Goal: Task Accomplishment & Management: Use online tool/utility

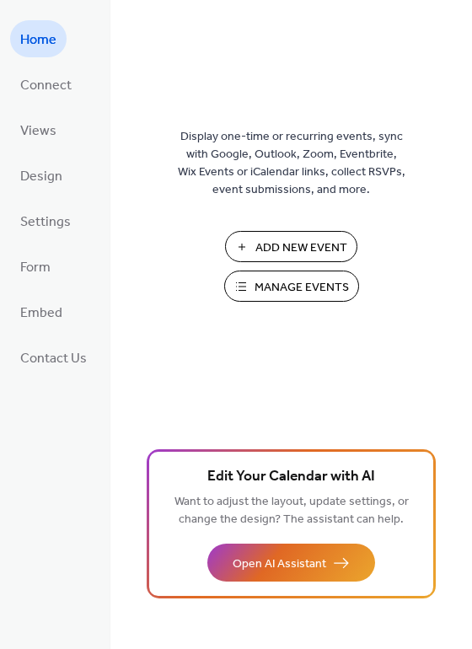
click at [299, 242] on span "Add New Event" at bounding box center [301, 248] width 92 height 18
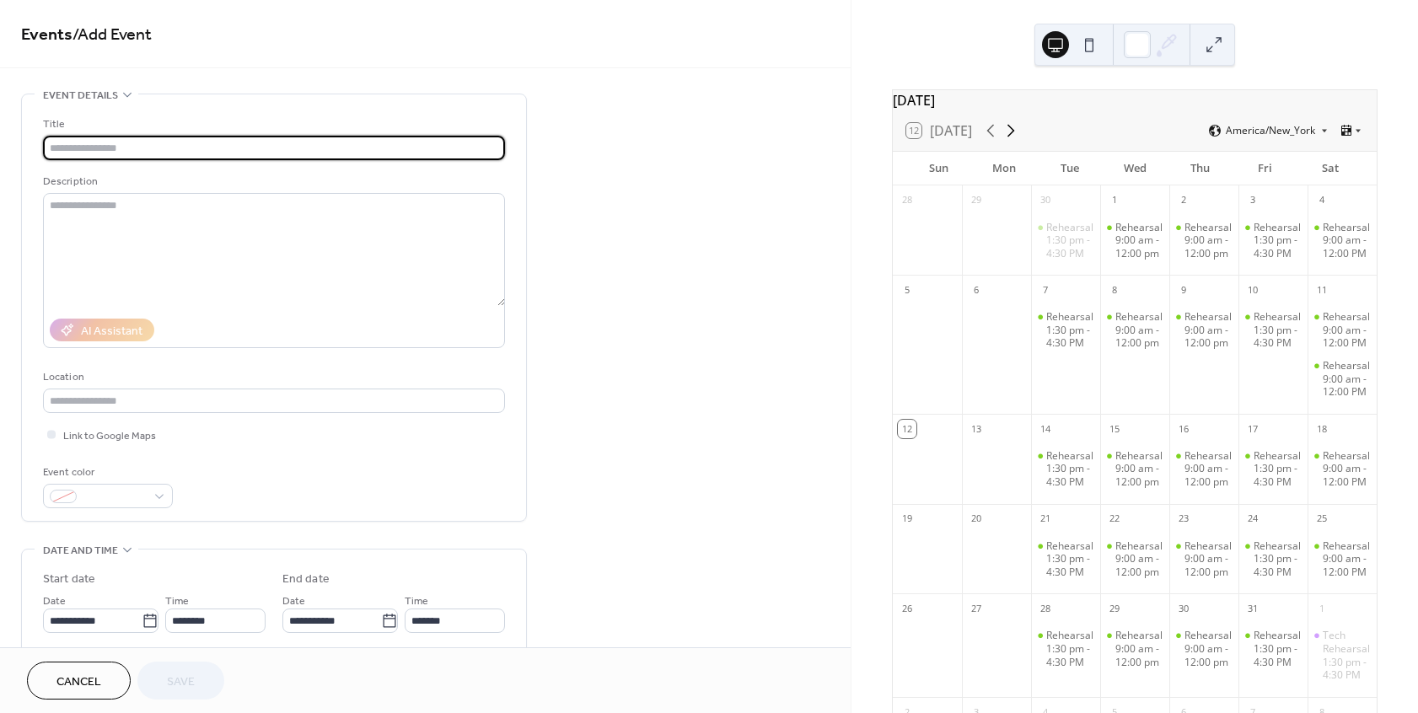
click at [1016, 141] on icon at bounding box center [1011, 131] width 20 height 20
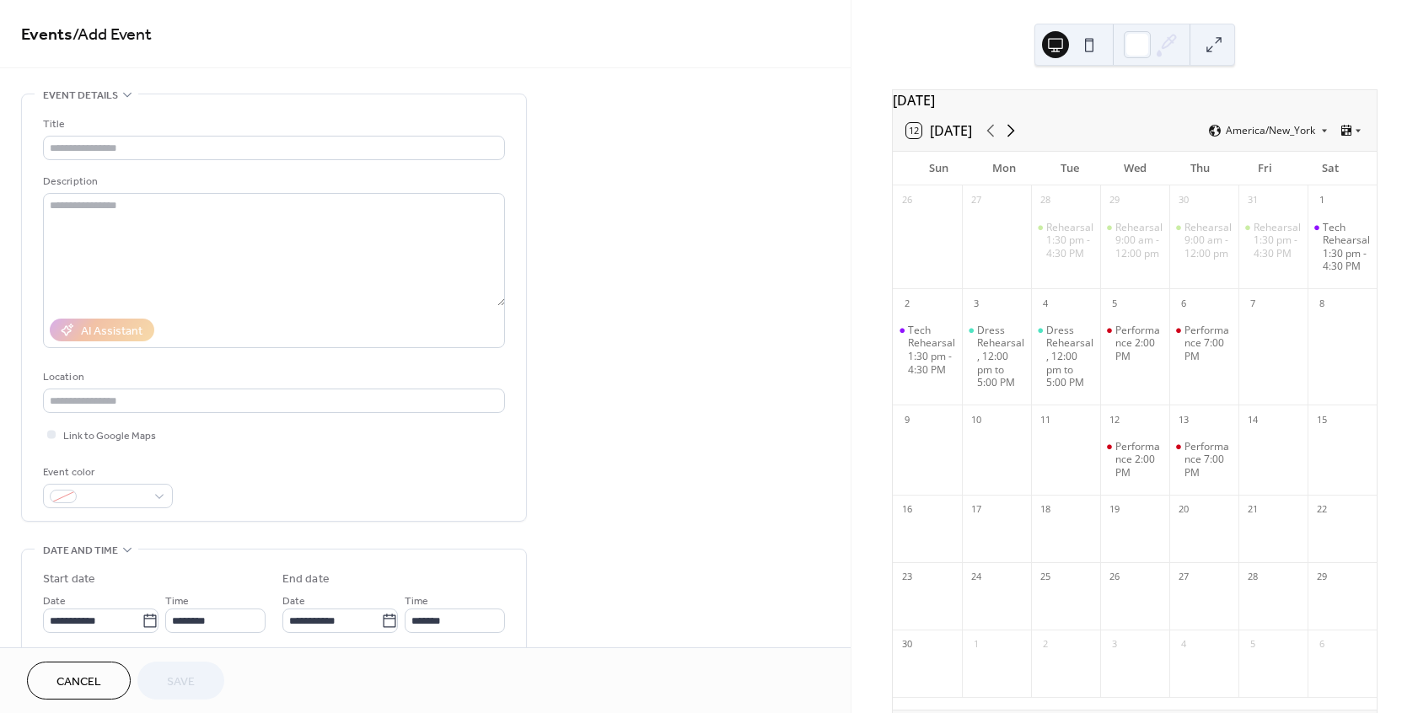
click at [1016, 141] on icon at bounding box center [1011, 131] width 20 height 20
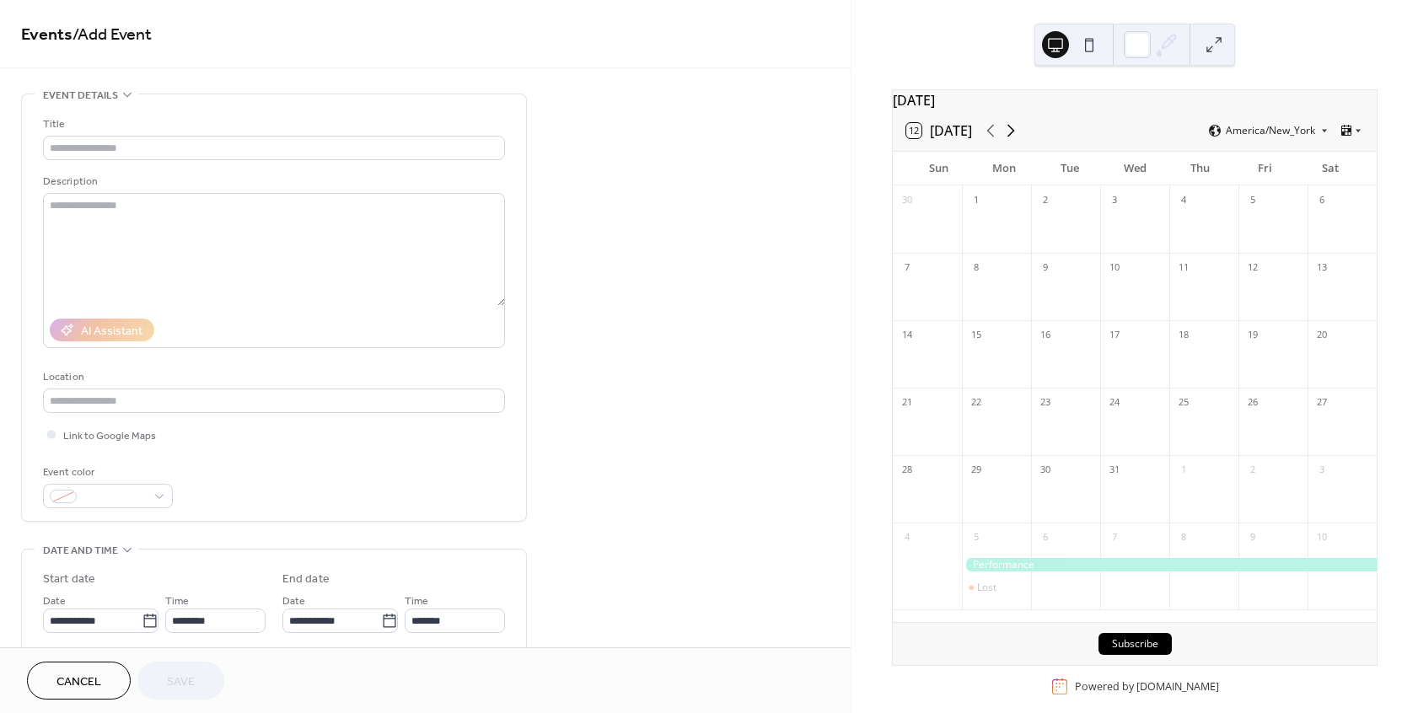
click at [1016, 141] on icon at bounding box center [1011, 131] width 20 height 20
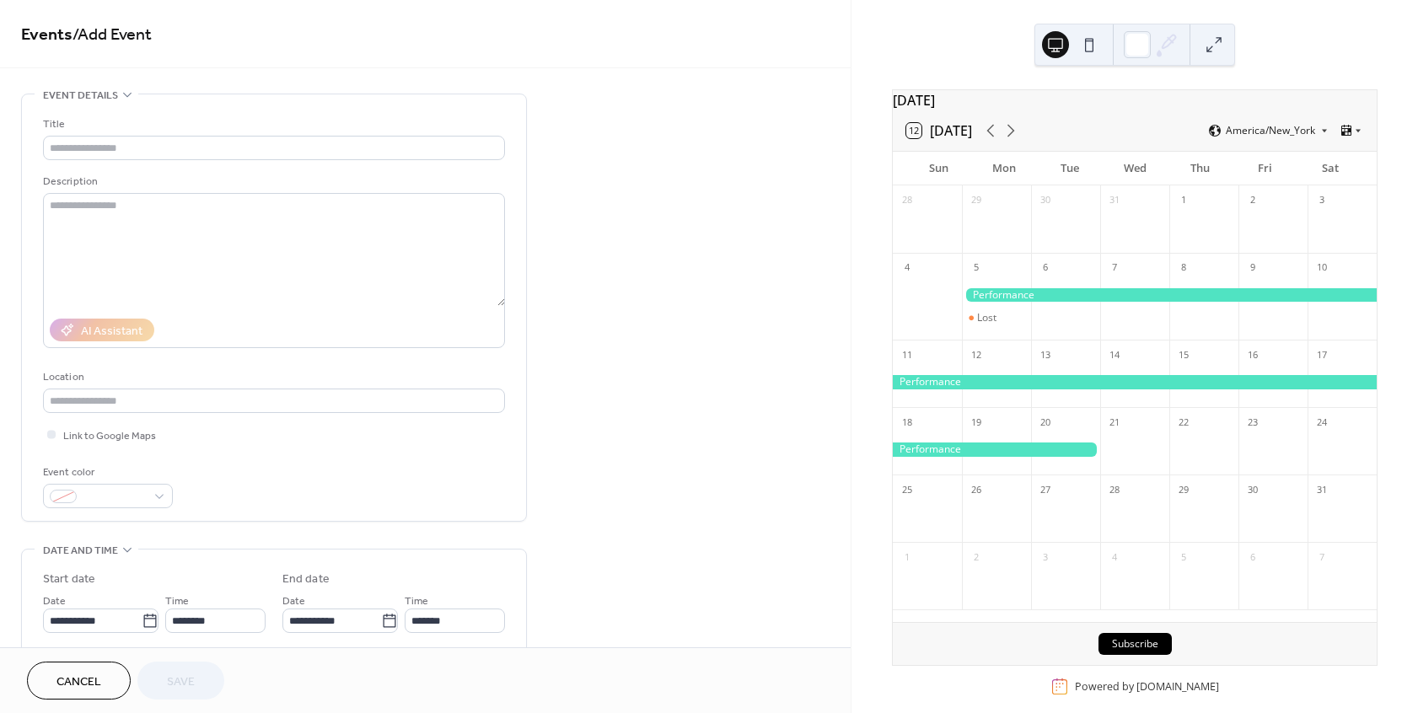
click at [1033, 300] on div at bounding box center [1169, 295] width 415 height 14
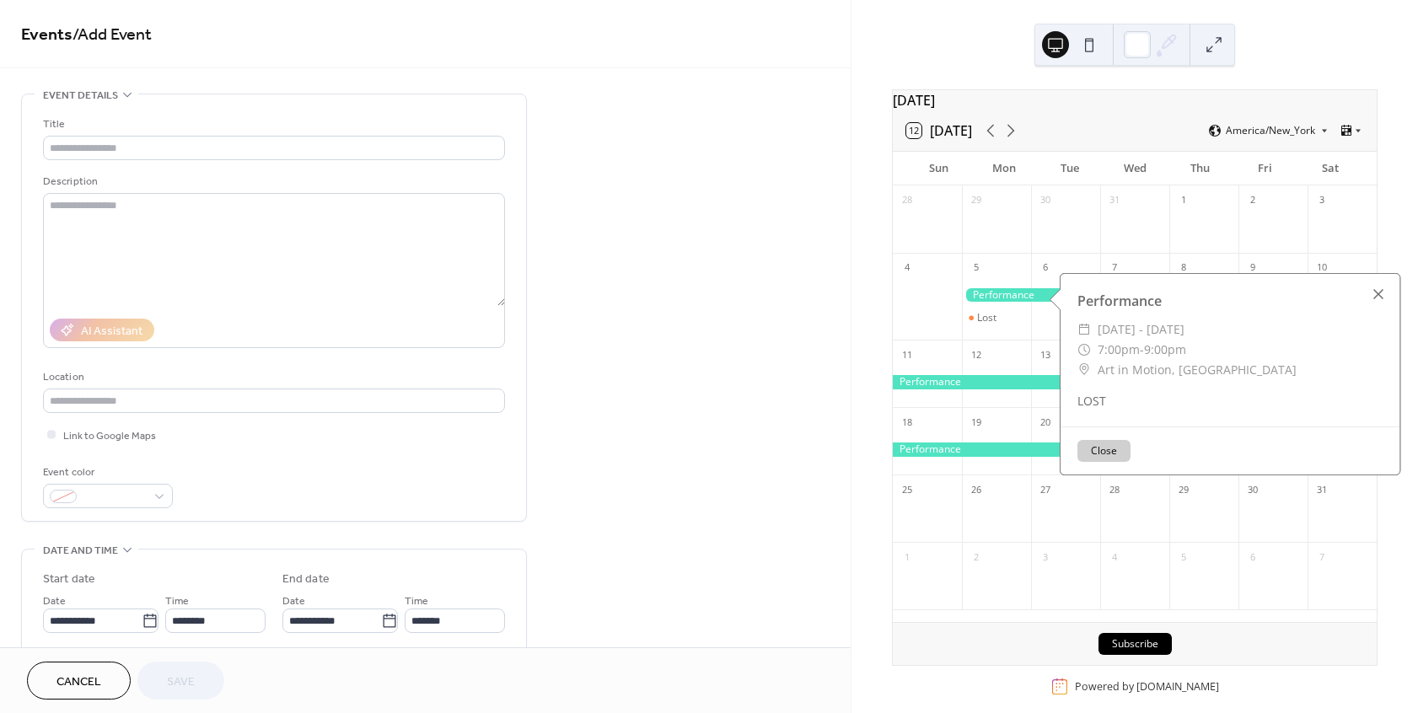
click at [1375, 290] on div at bounding box center [1379, 294] width 24 height 24
